Goal: Information Seeking & Learning: Stay updated

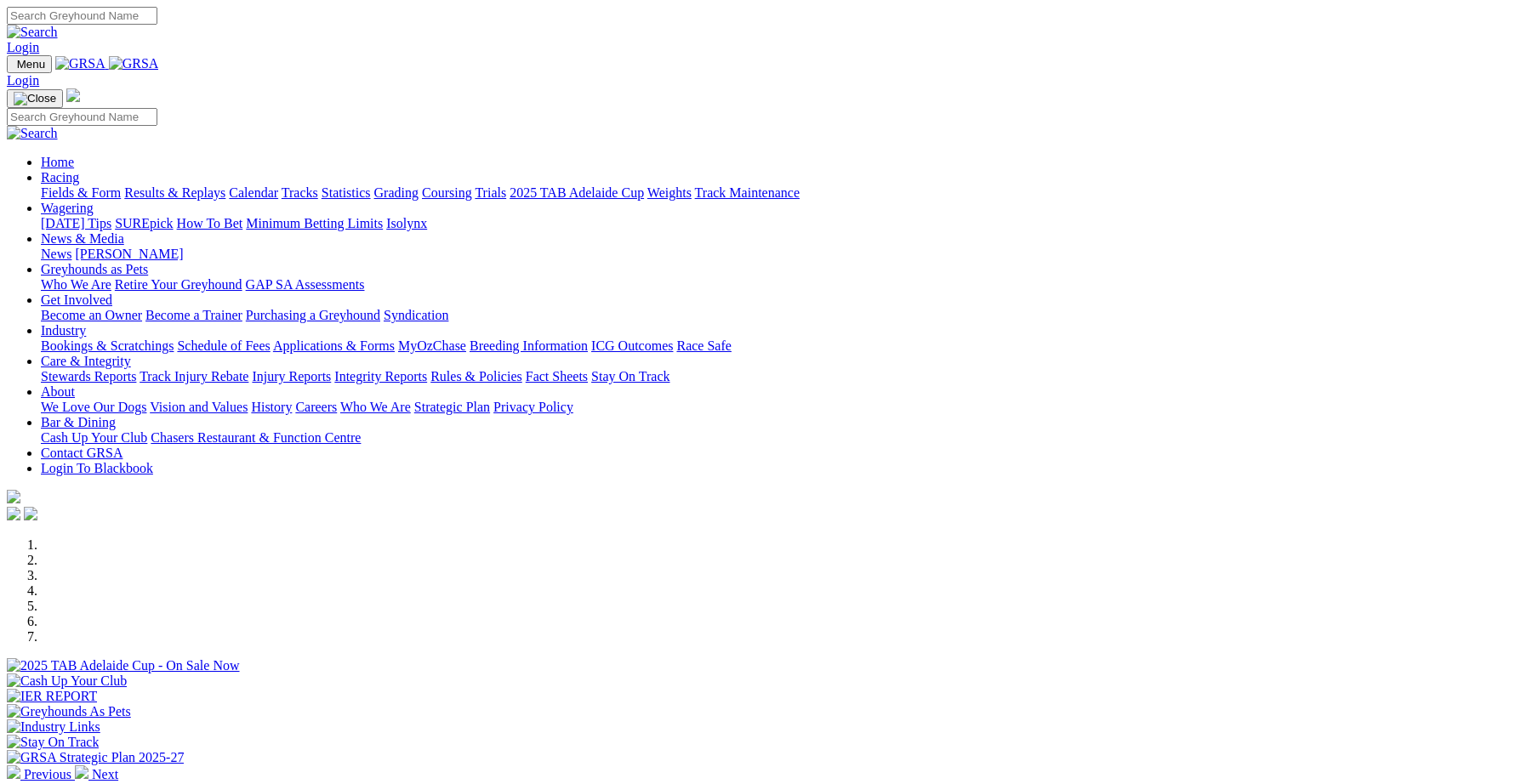
click at [79, 170] on link "Racing" at bounding box center [60, 177] width 39 height 15
click at [506, 186] on link "Trials" at bounding box center [490, 193] width 32 height 15
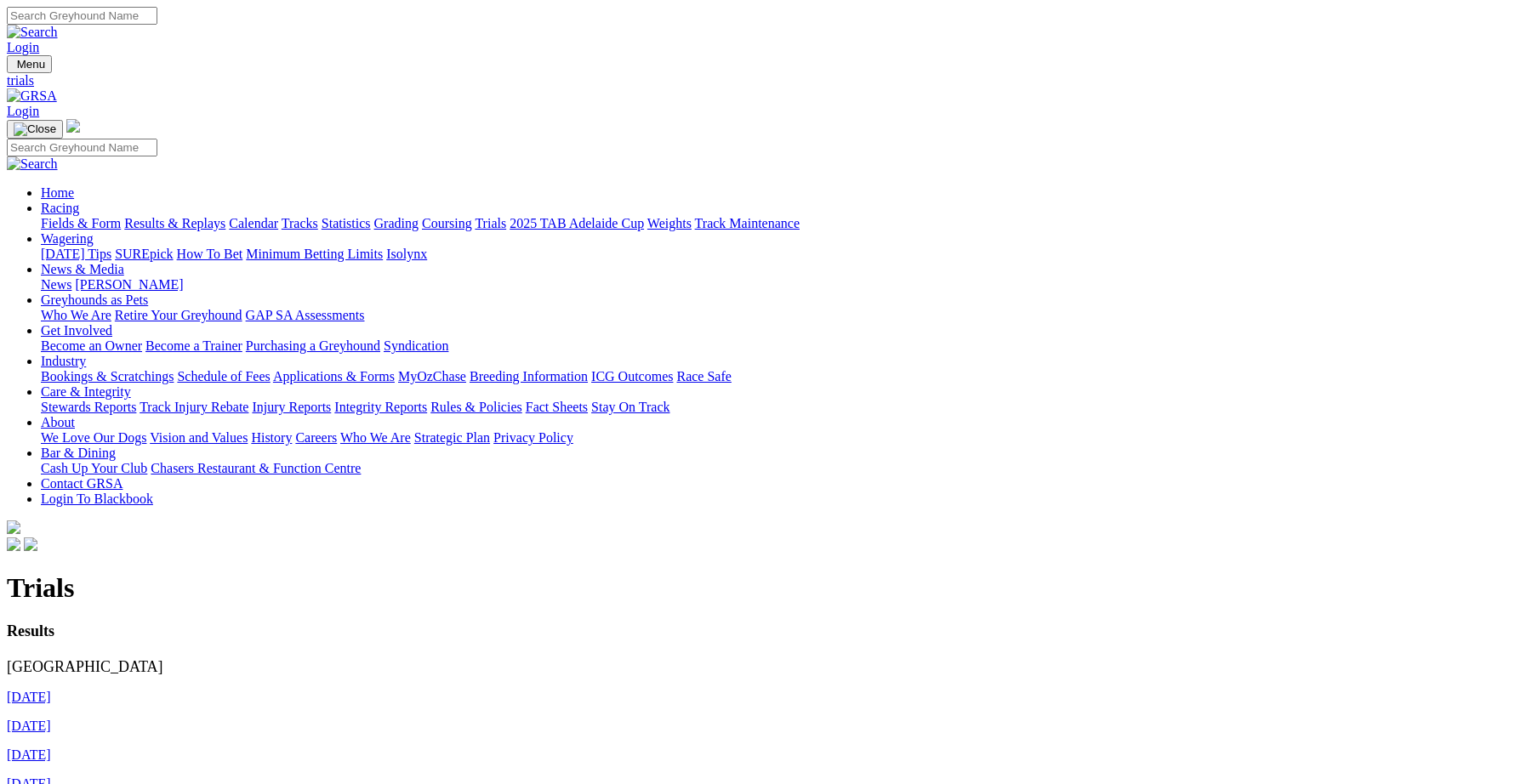
click at [51, 689] on link "[DATE]" at bounding box center [29, 696] width 45 height 15
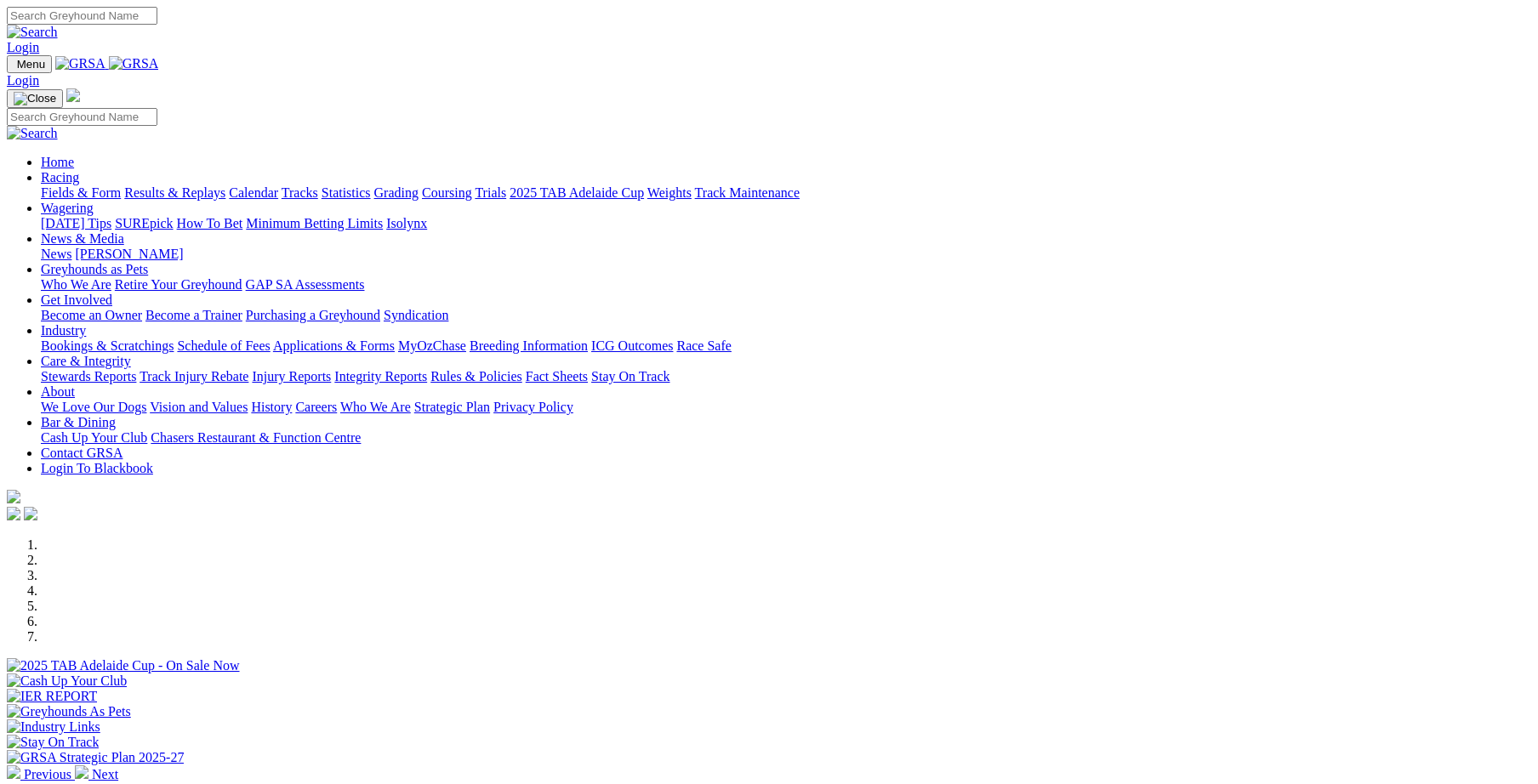
click at [427, 369] on link "Integrity Reports" at bounding box center [380, 376] width 92 height 15
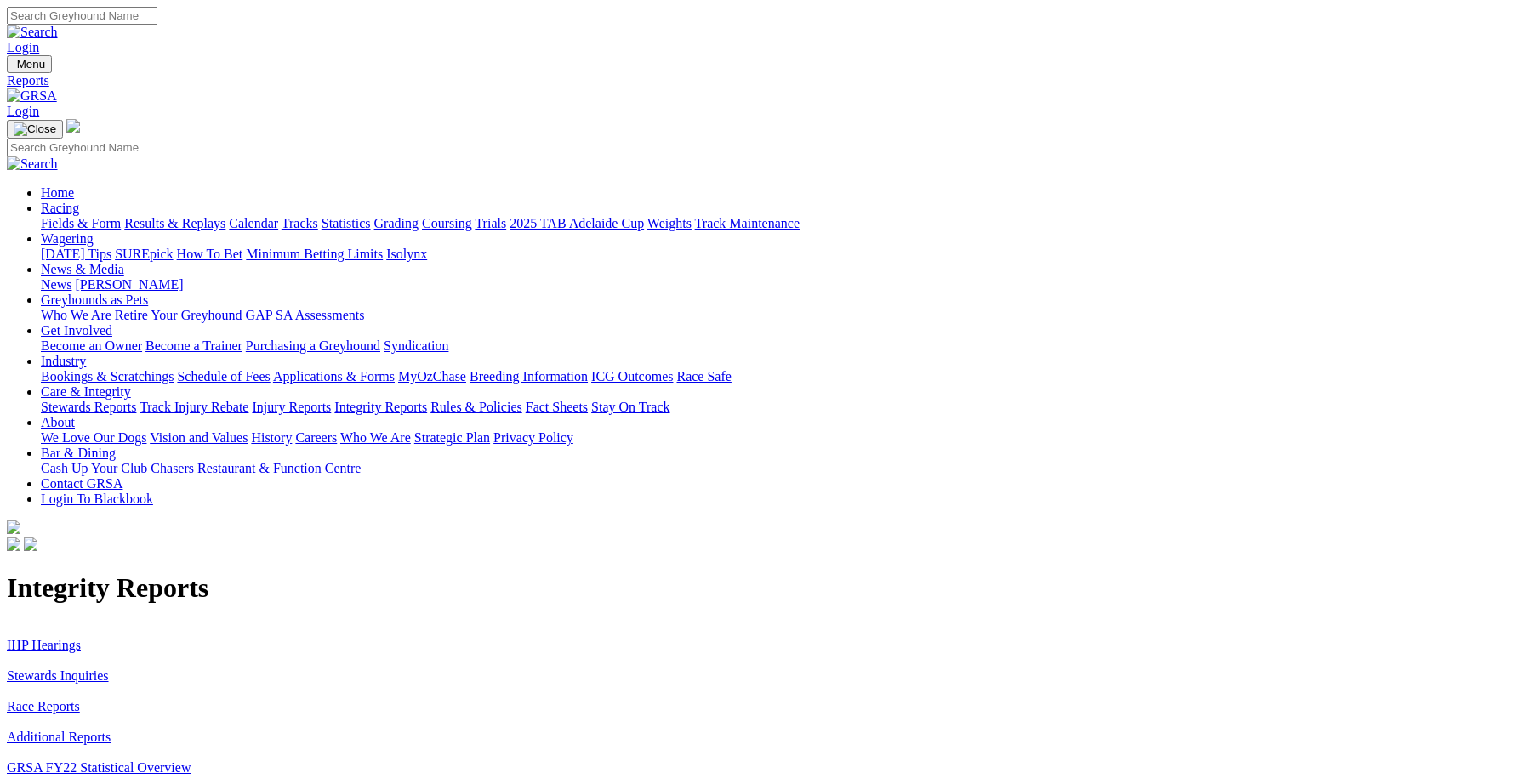
click at [109, 668] on link "Stewards Inquiries" at bounding box center [57, 675] width 102 height 15
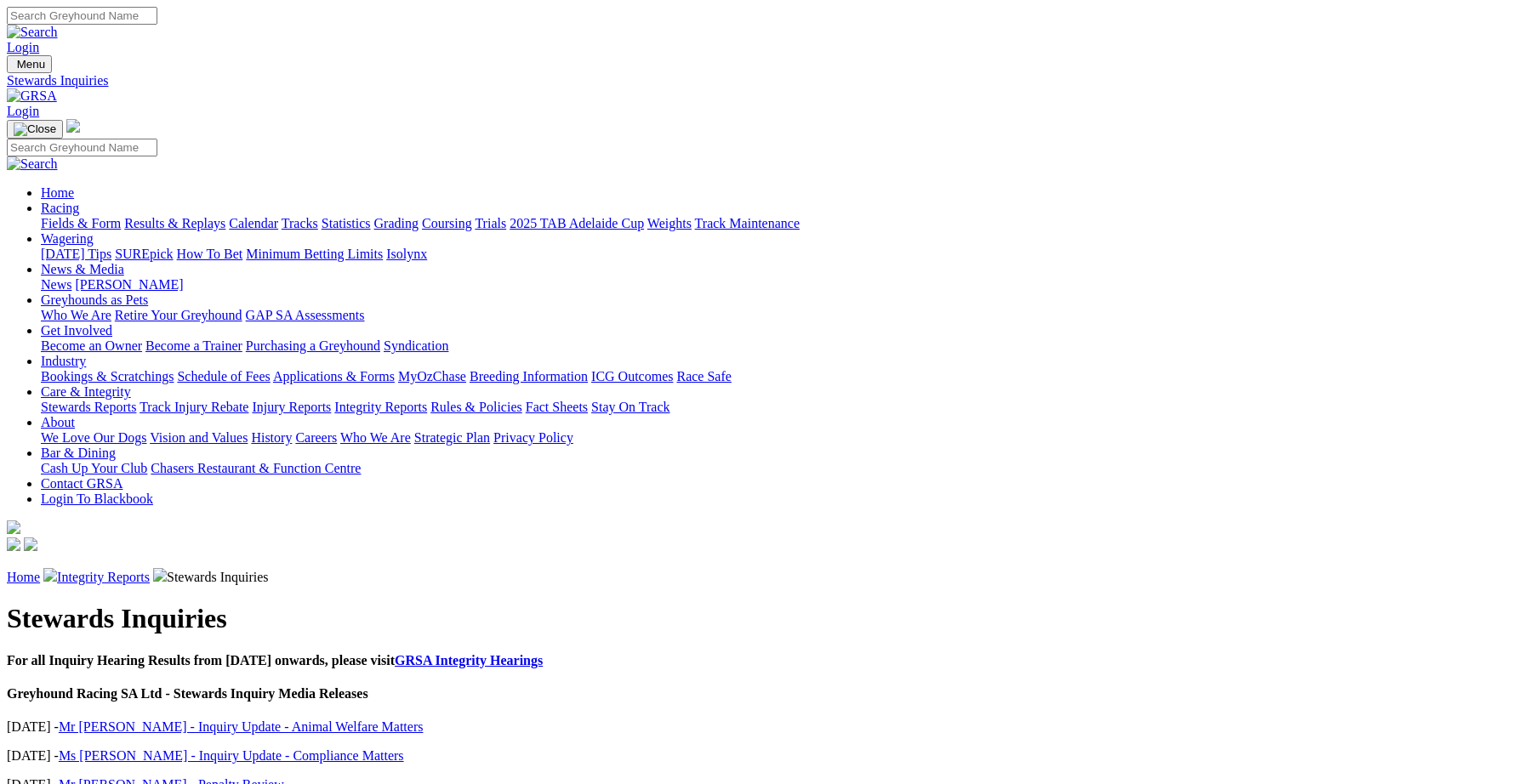
drag, startPoint x: 494, startPoint y: 92, endPoint x: 1058, endPoint y: -100, distance: 595.8
